Goal: Task Accomplishment & Management: Use online tool/utility

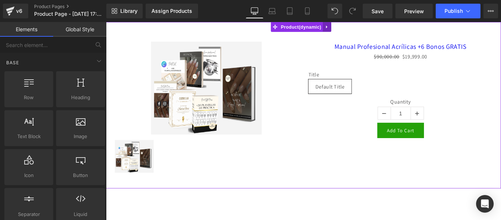
click at [354, 27] on icon at bounding box center [353, 27] width 1 height 3
click at [359, 26] on icon at bounding box center [358, 27] width 5 height 5
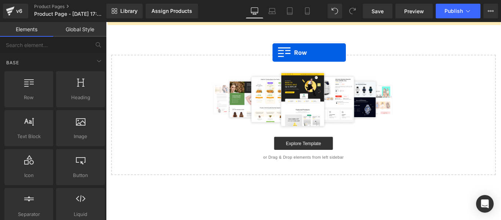
drag, startPoint x: 140, startPoint y: 120, endPoint x: 289, endPoint y: 54, distance: 162.5
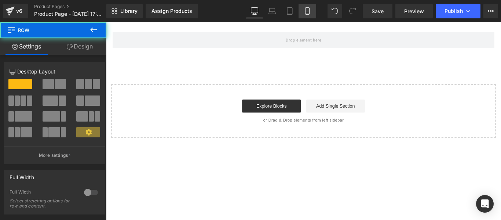
click at [307, 15] on link "Mobile" at bounding box center [307, 11] width 18 height 15
type input "100"
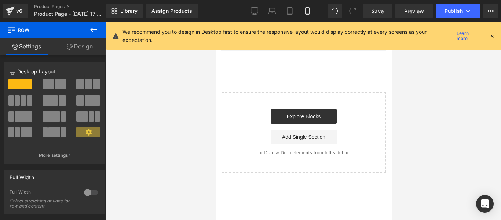
click at [493, 29] on div "We recommend you to design in Desktop first to ensure the responsive layout wou…" at bounding box center [308, 36] width 372 height 16
click at [491, 34] on icon at bounding box center [492, 36] width 7 height 7
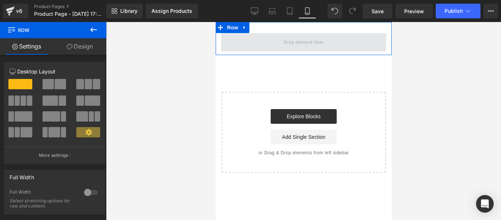
click at [288, 41] on span at bounding box center [303, 42] width 45 height 12
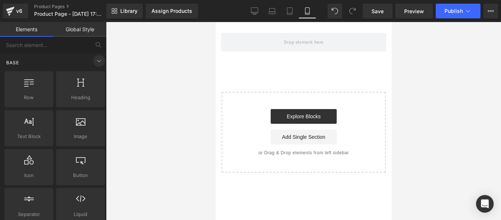
click at [97, 61] on icon at bounding box center [99, 60] width 9 height 9
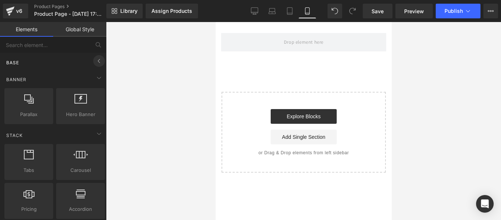
click at [97, 61] on icon at bounding box center [99, 60] width 9 height 9
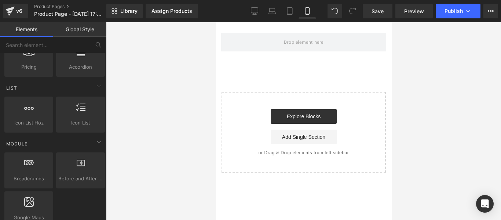
scroll to position [293, 0]
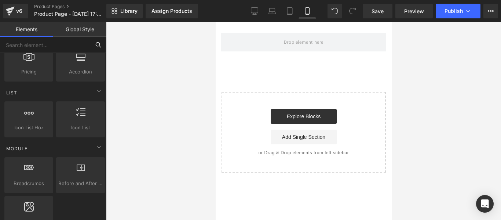
click at [49, 42] on input "text" at bounding box center [45, 45] width 90 height 16
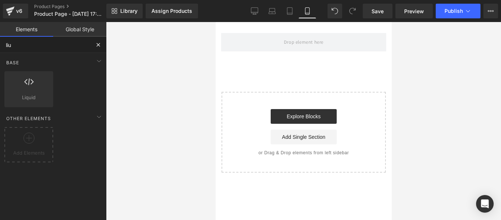
scroll to position [0, 0]
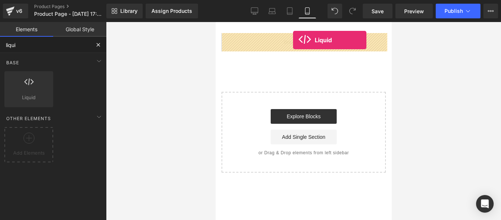
drag, startPoint x: 245, startPoint y: 110, endPoint x: 293, endPoint y: 40, distance: 85.2
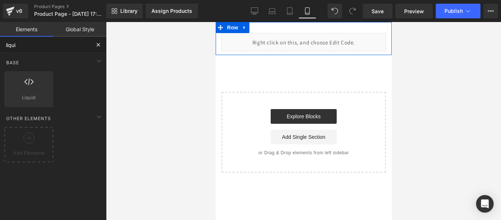
type input "liqui"
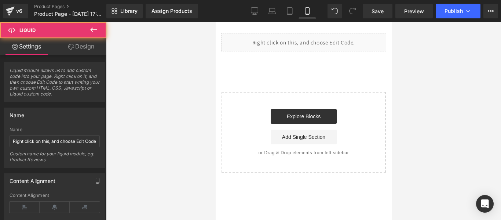
click at [417, 74] on div at bounding box center [303, 121] width 395 height 198
